Goal: Transaction & Acquisition: Purchase product/service

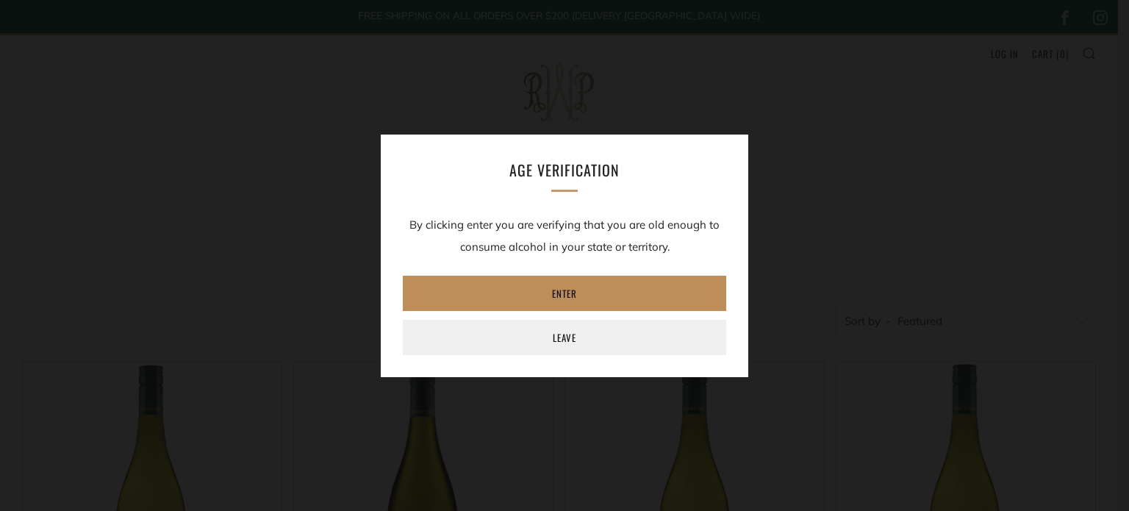
click at [585, 286] on link "Enter" at bounding box center [565, 293] width 324 height 35
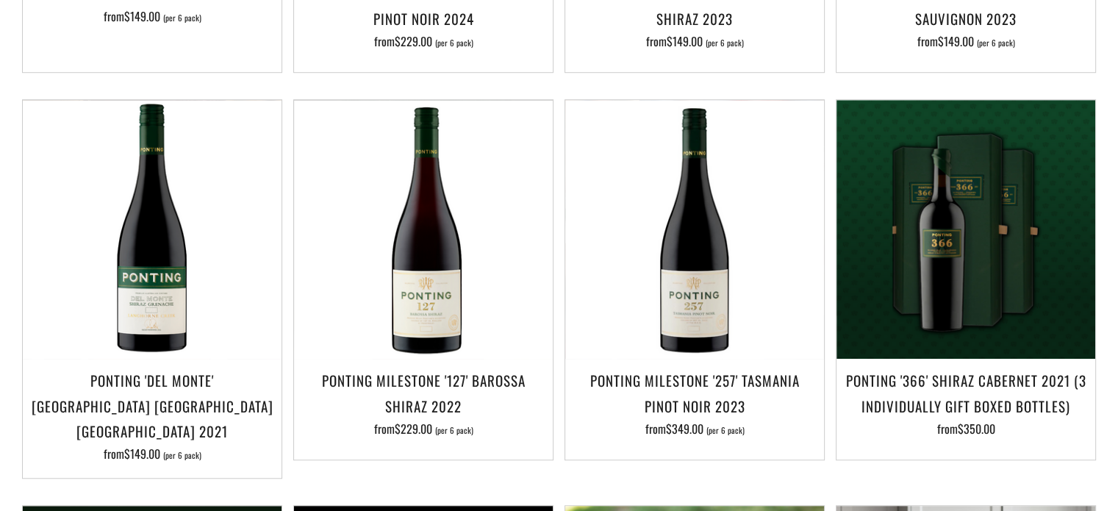
scroll to position [1081, 0]
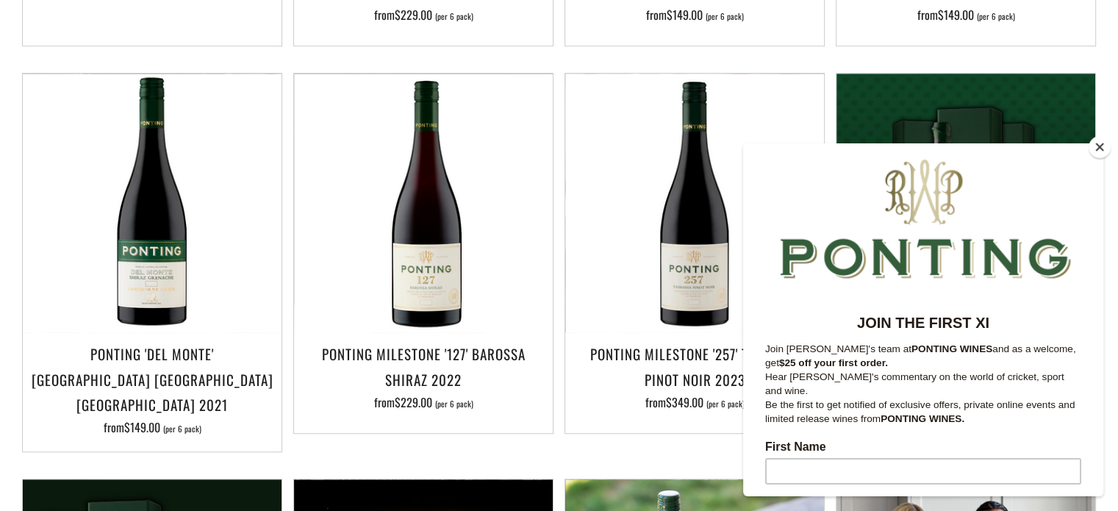
click at [1099, 146] on button "Close" at bounding box center [1100, 147] width 22 height 22
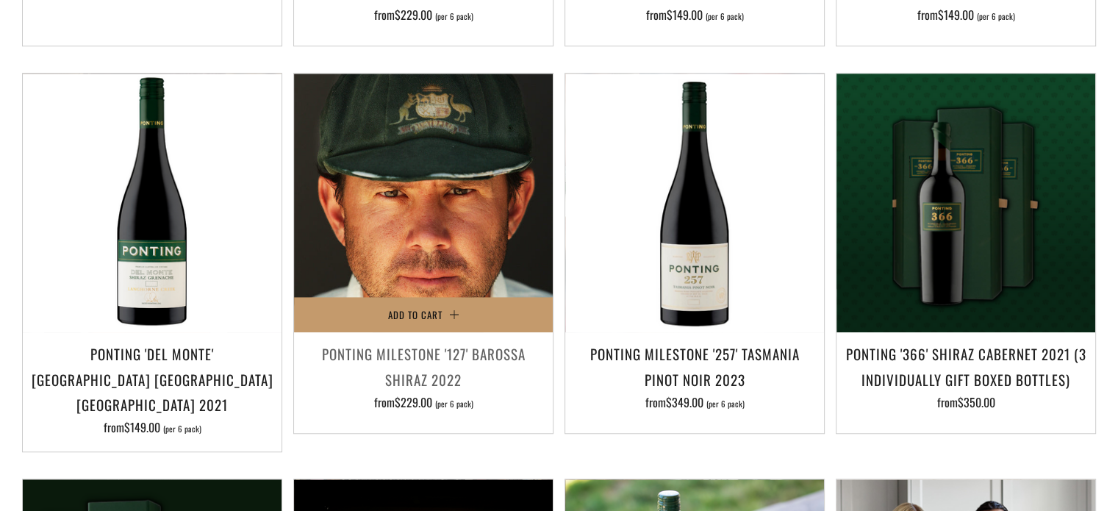
click at [430, 226] on img at bounding box center [423, 203] width 259 height 259
